Goal: Task Accomplishment & Management: Use online tool/utility

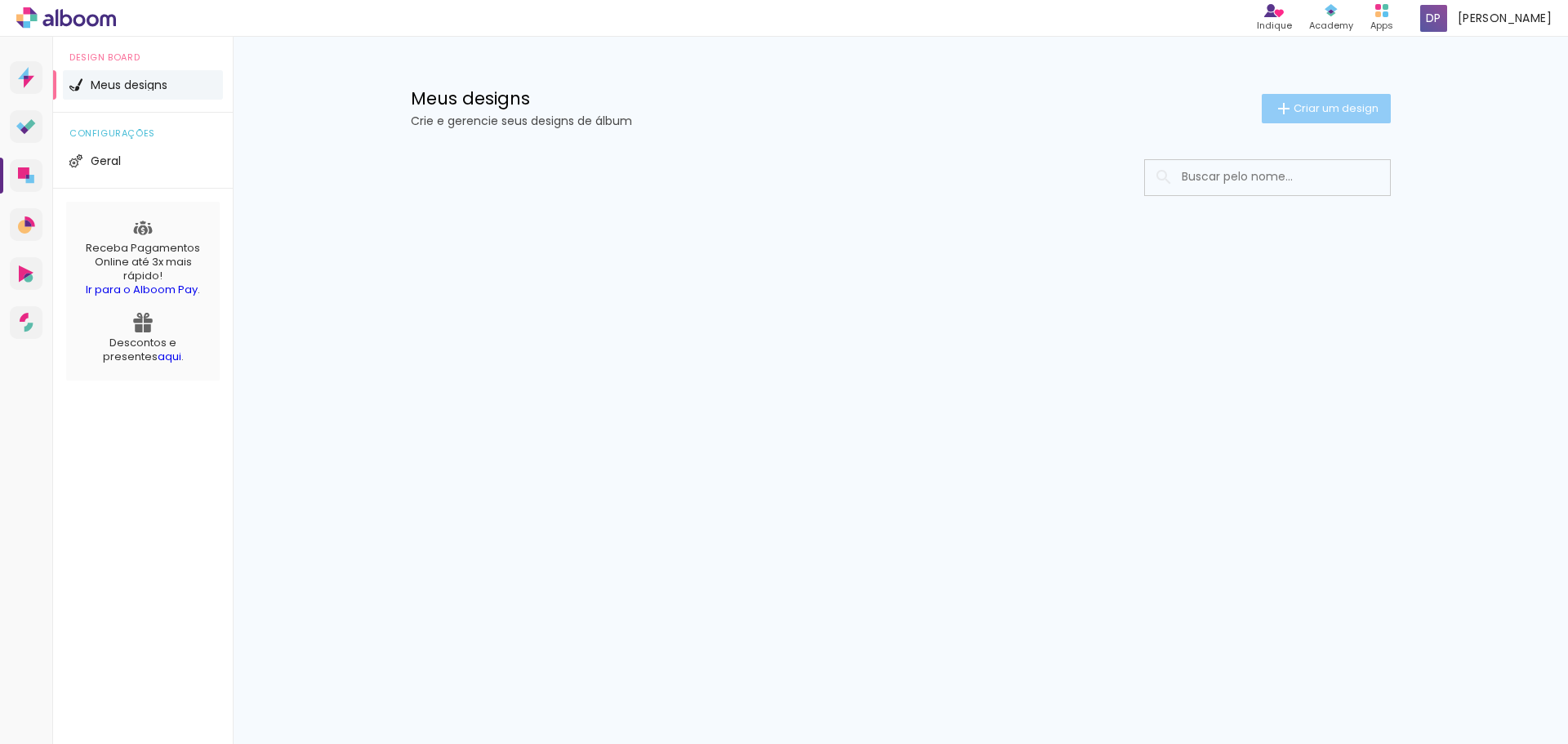
click at [1362, 103] on span "Criar um design" at bounding box center [1336, 108] width 85 height 11
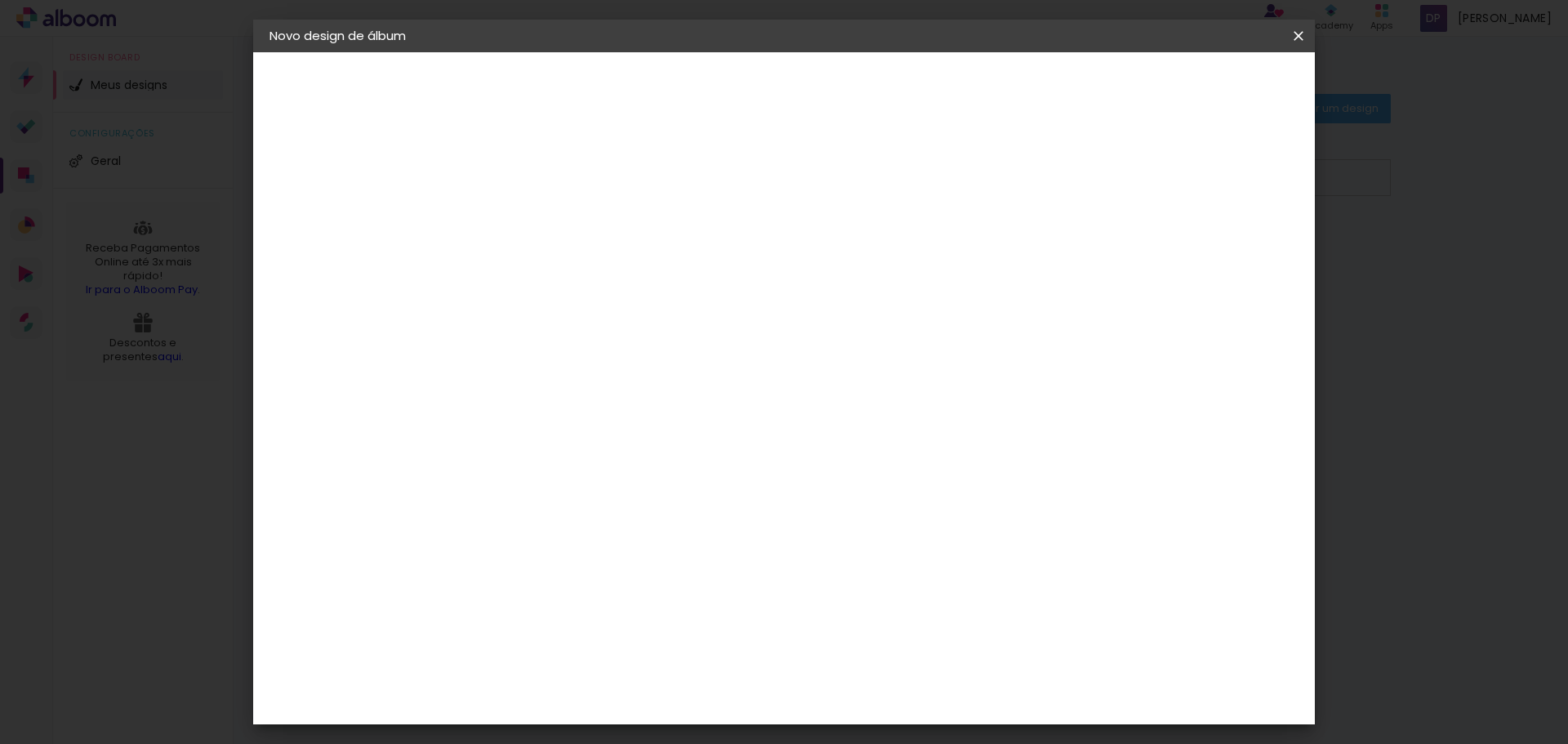
click at [537, 224] on input at bounding box center [537, 219] width 0 height 25
type input "Centro de Convivência [PERSON_NAME] - Colaboradores"
type paper-input "Centro de Convivência [PERSON_NAME] - Colaboradores"
click at [0, 0] on slot "Avançar" at bounding box center [0, 0] width 0 height 0
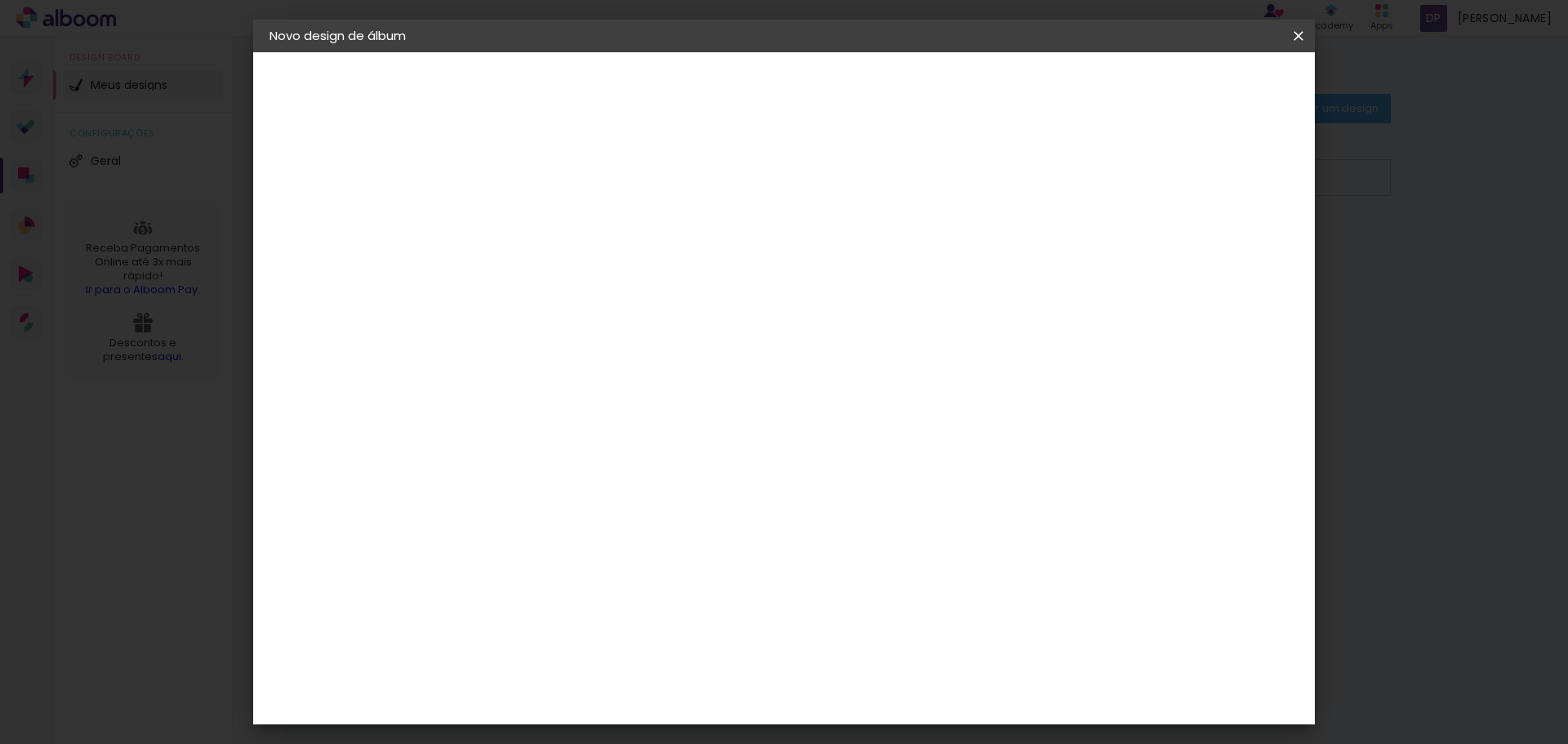
click at [0, 0] on slot "Tamanho Livre" at bounding box center [0, 0] width 0 height 0
click at [842, 76] on paper-button "Avançar" at bounding box center [802, 86] width 80 height 28
click at [349, 203] on div "Tamanho livre" at bounding box center [331, 202] width 56 height 23
click at [843, 240] on paper-item "Tamanho Livre" at bounding box center [765, 249] width 157 height 36
click at [842, 79] on paper-button "Avançar" at bounding box center [802, 86] width 80 height 28
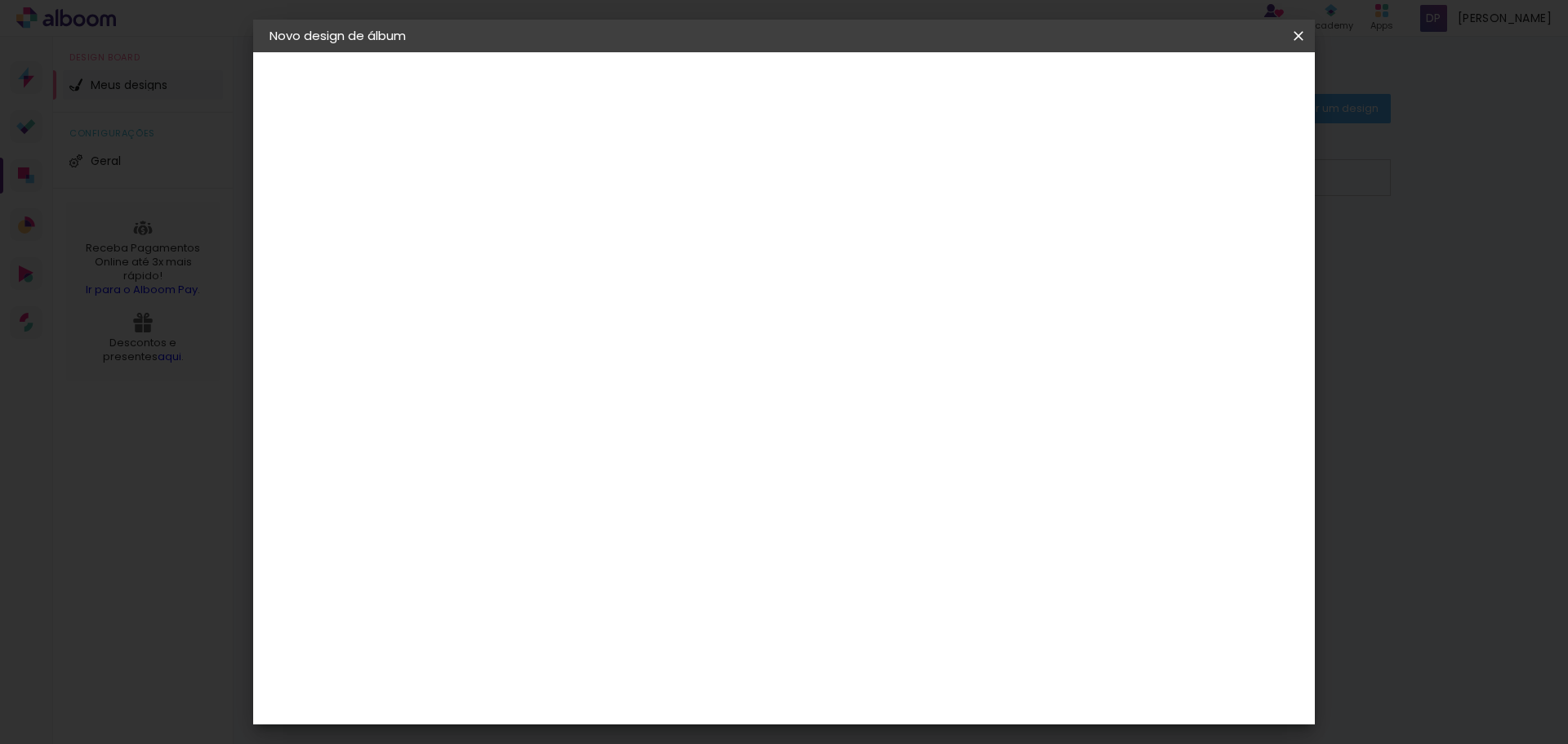
click at [0, 0] on slot "Mostrar sangria" at bounding box center [0, 0] width 0 height 0
type paper-checkbox "on"
click at [0, 0] on slot "Mostrar sangria" at bounding box center [0, 0] width 0 height 0
click at [1197, 86] on span "Iniciar design" at bounding box center [1159, 86] width 75 height 11
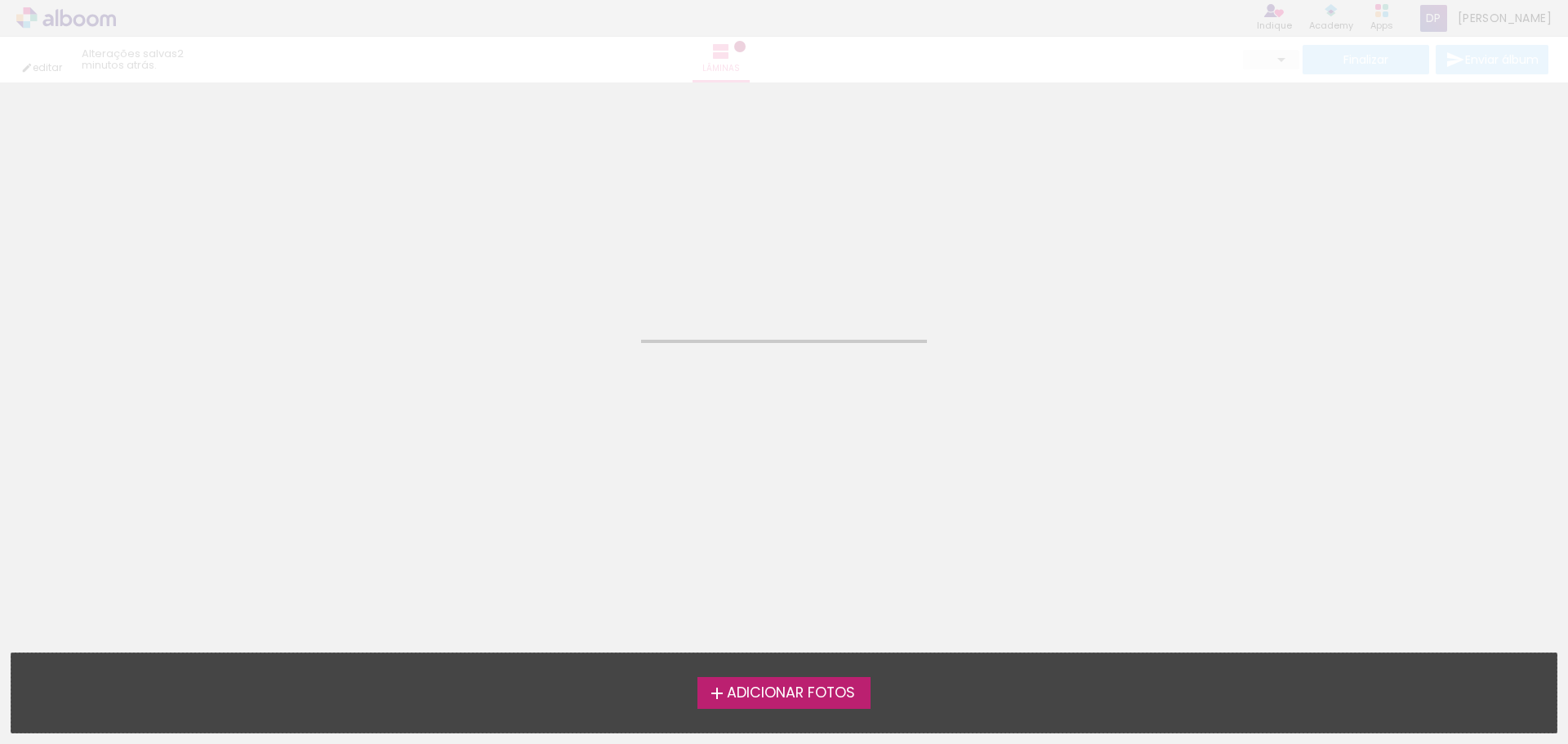
click at [802, 705] on label "Adicionar Fotos" at bounding box center [785, 692] width 174 height 31
click at [0, 0] on input "file" at bounding box center [0, 0] width 0 height 0
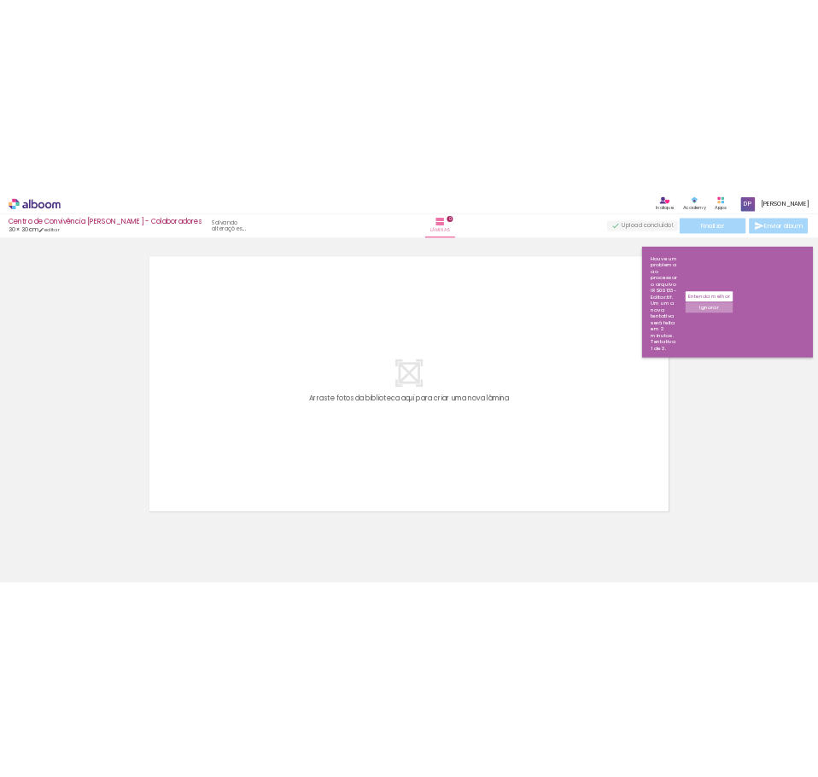
scroll to position [22, 0]
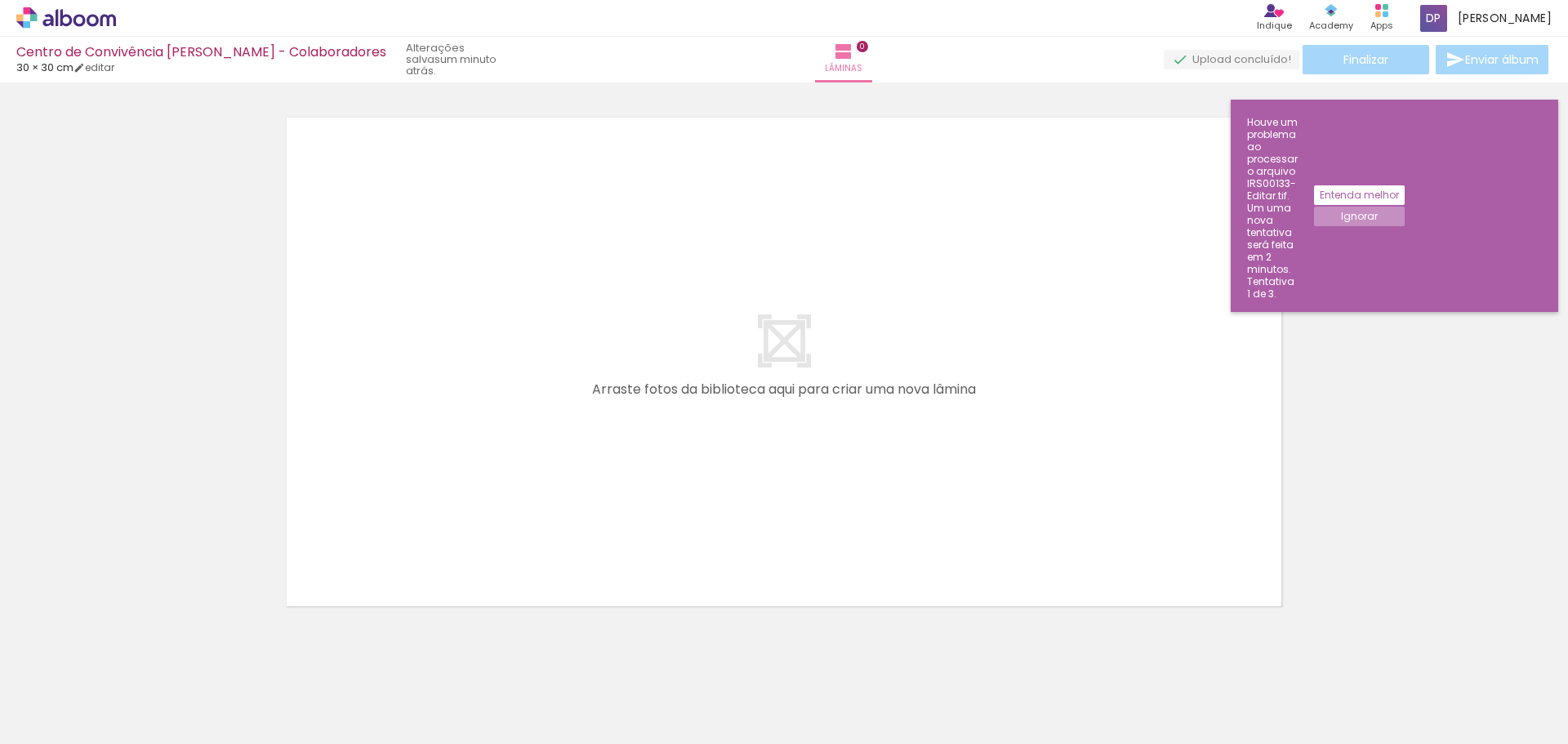
click at [0, 0] on slot "Entenda melhor" at bounding box center [0, 0] width 0 height 0
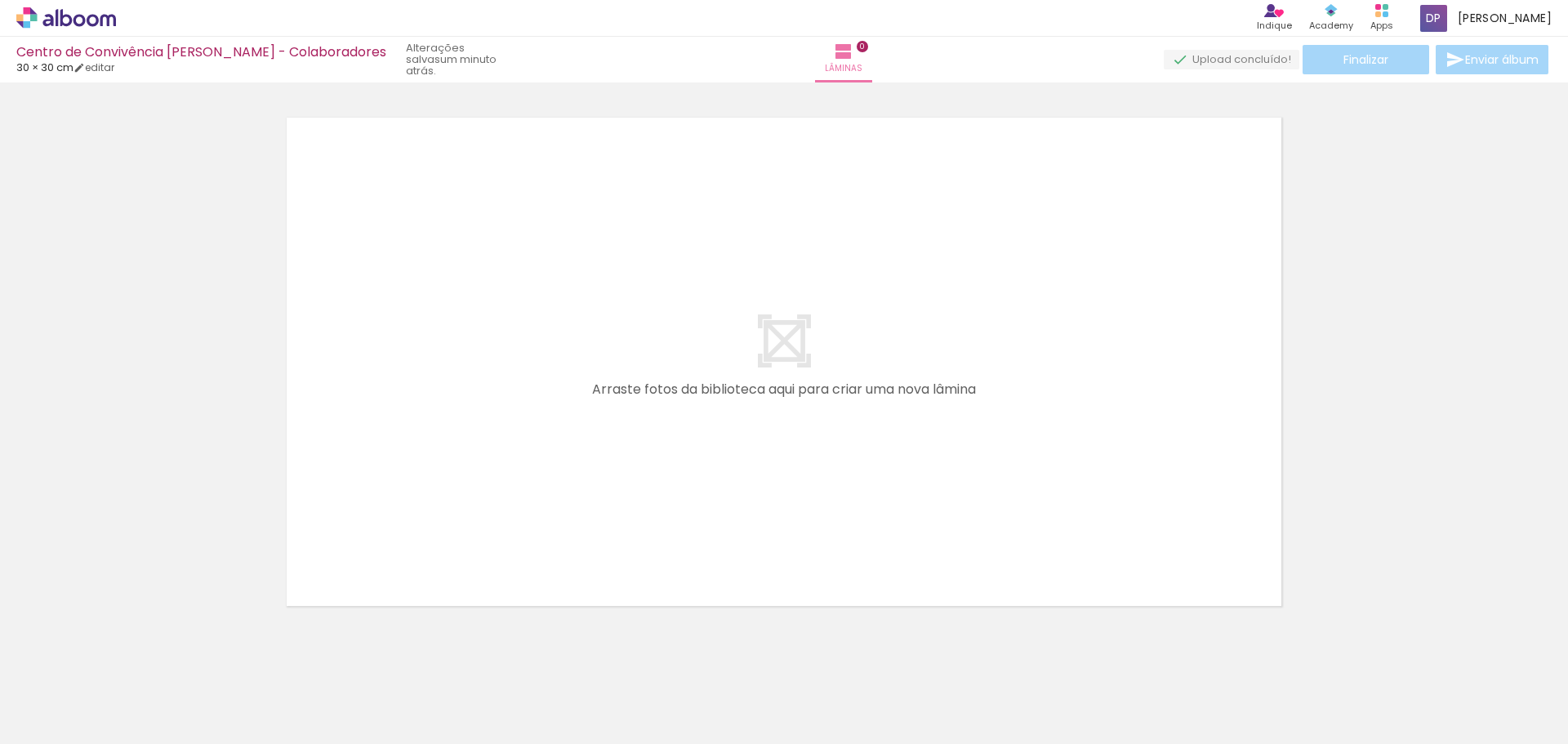
drag, startPoint x: 778, startPoint y: 349, endPoint x: 778, endPoint y: 427, distance: 78.0
click at [788, 391] on quentale-layouter at bounding box center [784, 361] width 1013 height 507
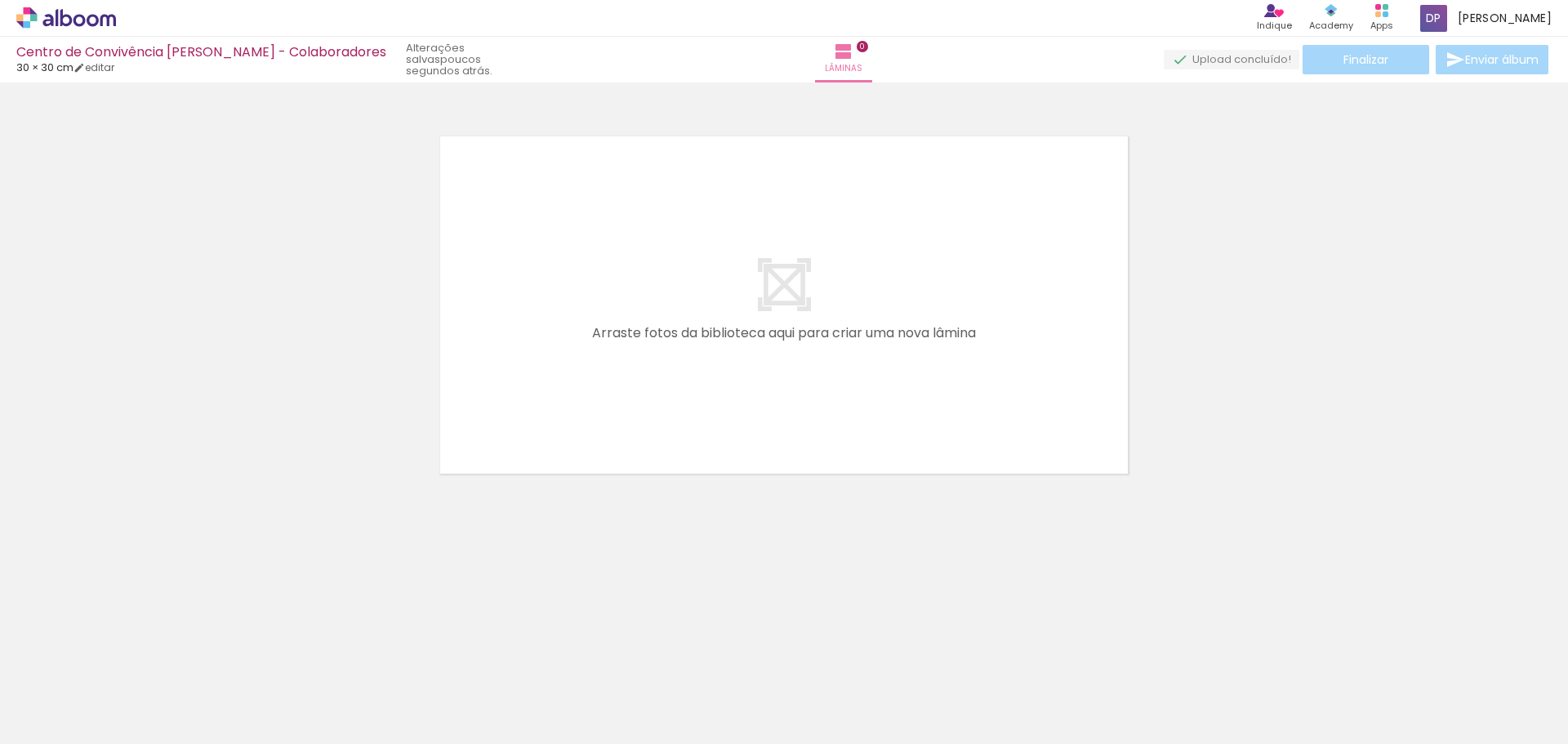
scroll to position [0, 0]
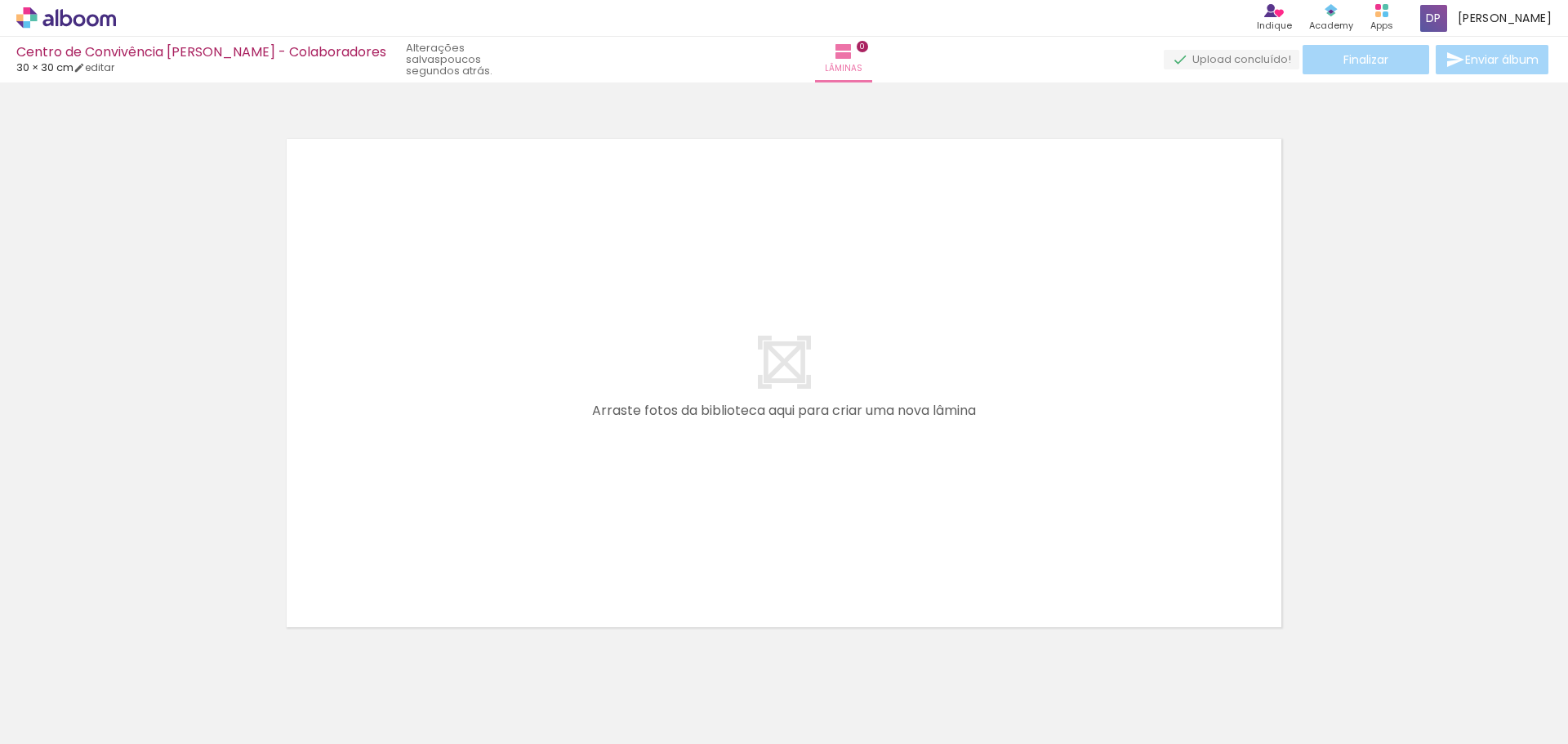
click at [1362, 65] on div "Finalizar Enviar álbum" at bounding box center [1357, 59] width 388 height 30
click at [1391, 70] on div "Finalizar Enviar álbum" at bounding box center [1357, 59] width 388 height 30
click at [788, 364] on quentale-layouter at bounding box center [784, 383] width 1013 height 507
click at [134, 693] on iron-horizontal-list at bounding box center [118, 693] width 33 height 102
click at [641, 207] on quentale-layouter at bounding box center [784, 383] width 1013 height 507
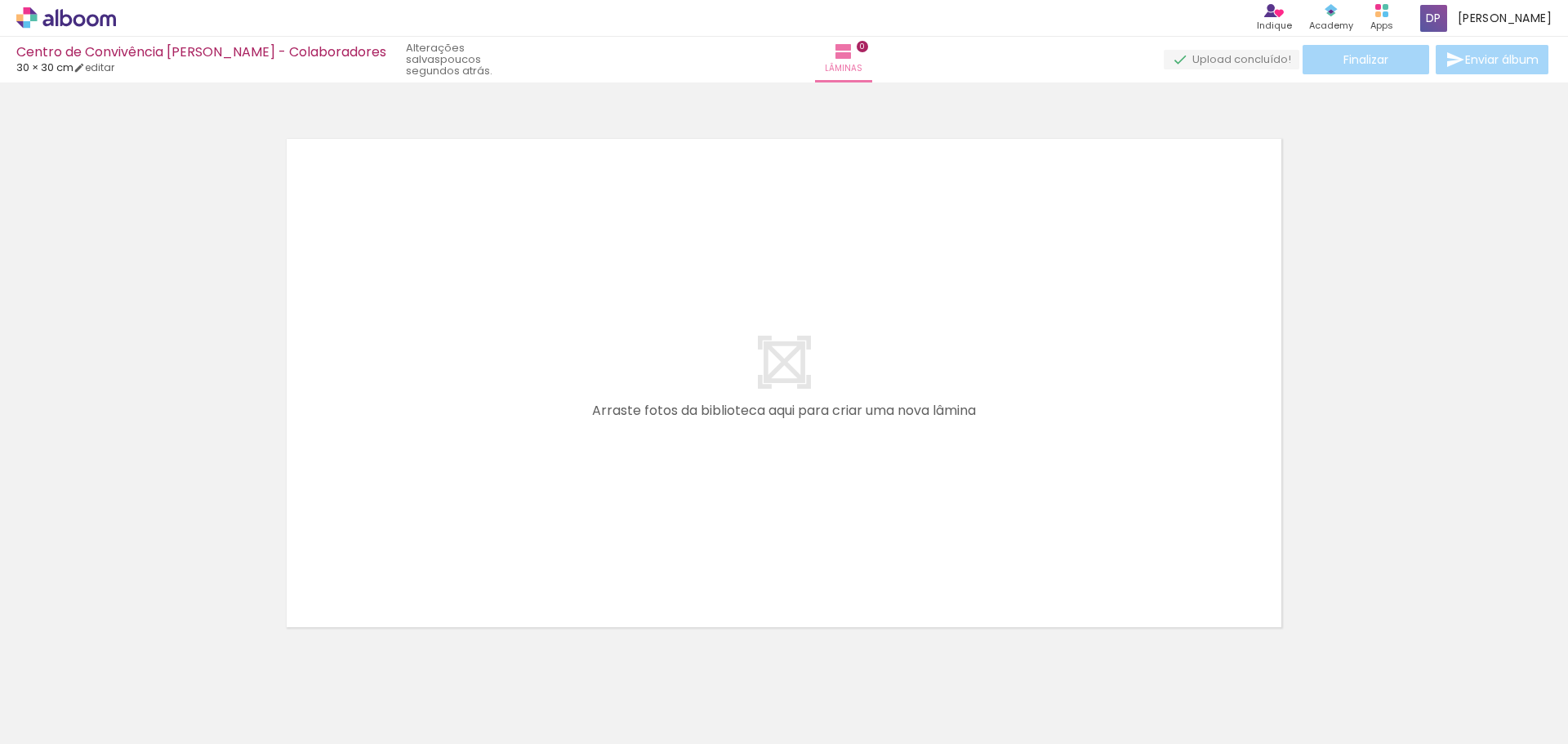
click at [730, 379] on quentale-layouter at bounding box center [784, 383] width 1013 height 507
click at [1382, 108] on div at bounding box center [784, 362] width 1568 height 549
